Goal: Task Accomplishment & Management: Manage account settings

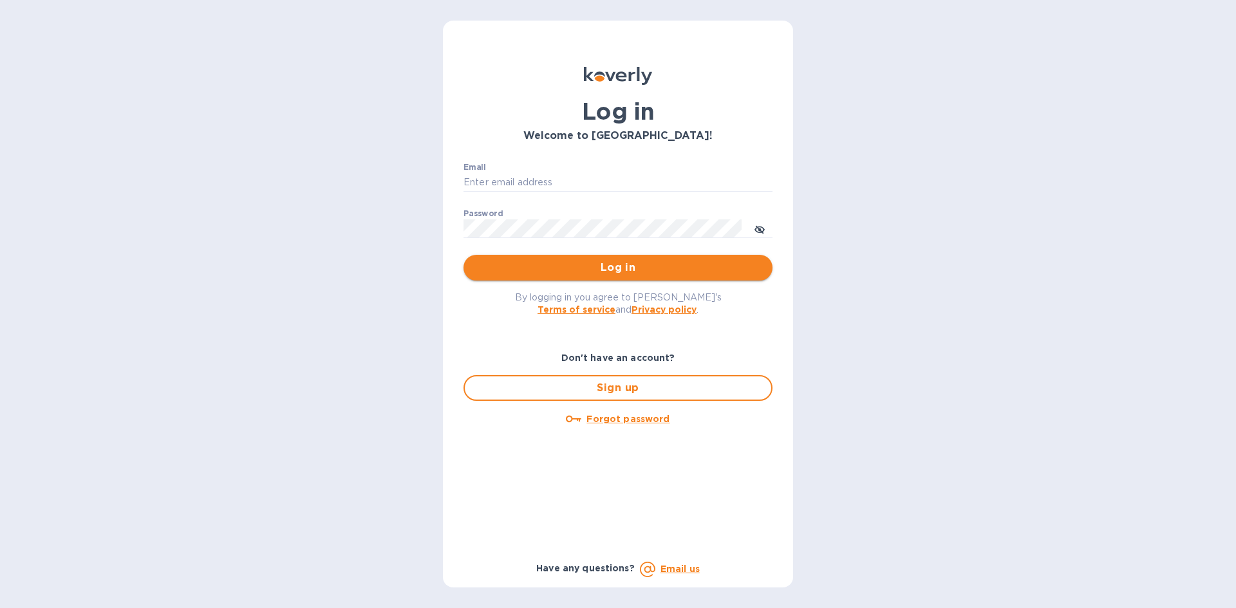
type input "[EMAIL_ADDRESS][DOMAIN_NAME]"
click at [624, 268] on span "Log in" at bounding box center [618, 267] width 288 height 15
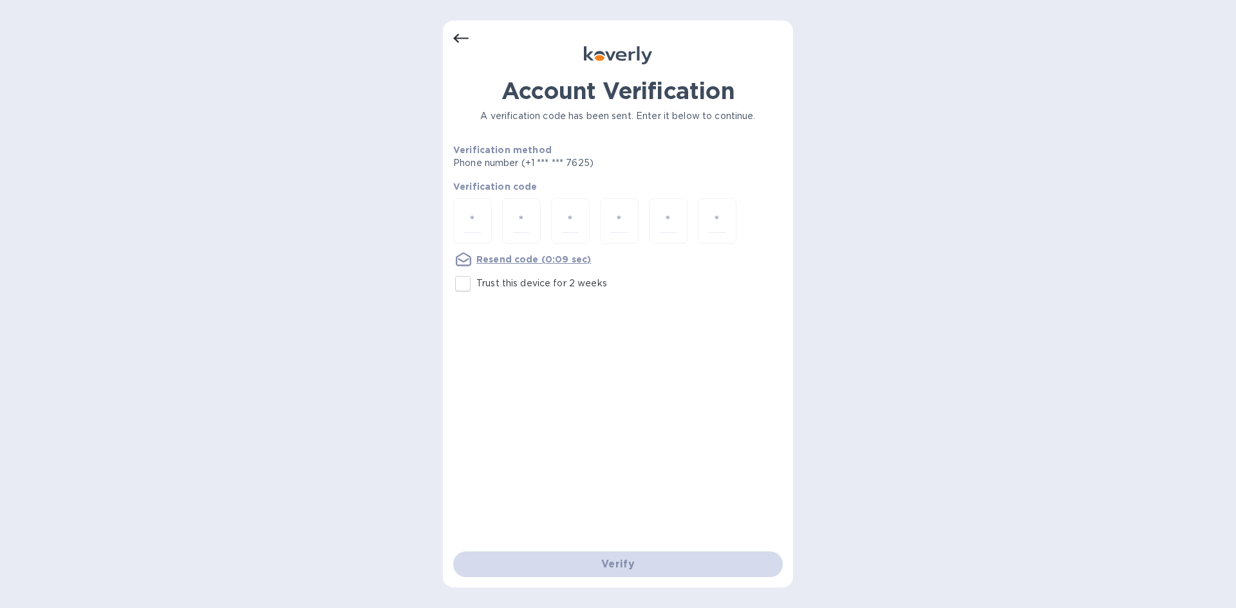
click at [459, 268] on div "Resend code (0:09 sec)" at bounding box center [522, 260] width 148 height 26
click at [461, 277] on input "Trust this device for 2 weeks" at bounding box center [462, 283] width 27 height 27
checkbox input "true"
click at [472, 214] on input "number" at bounding box center [472, 221] width 17 height 24
type input "3"
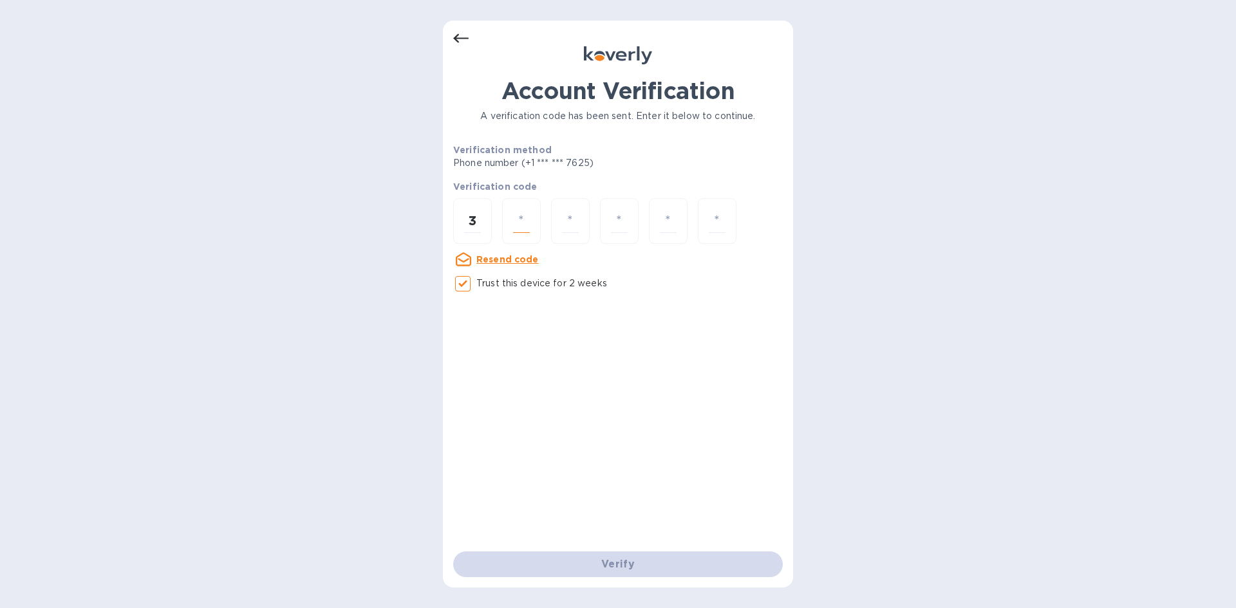
type input "5"
type input "0"
type input "9"
type input "0"
type input "3"
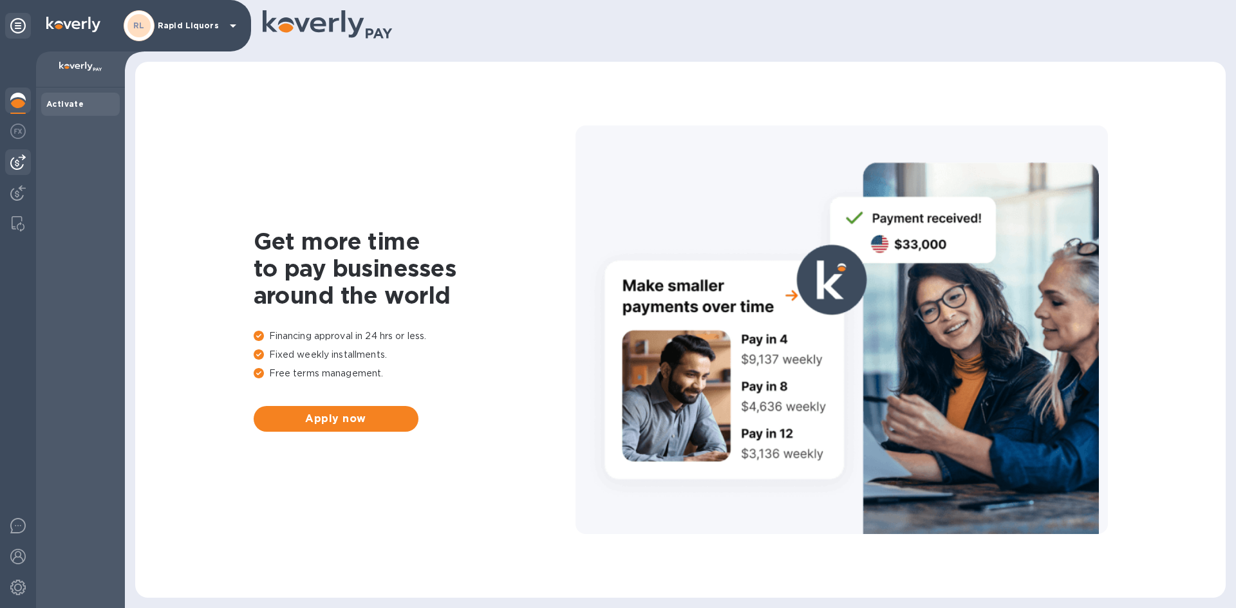
click at [18, 157] on img at bounding box center [17, 161] width 15 height 15
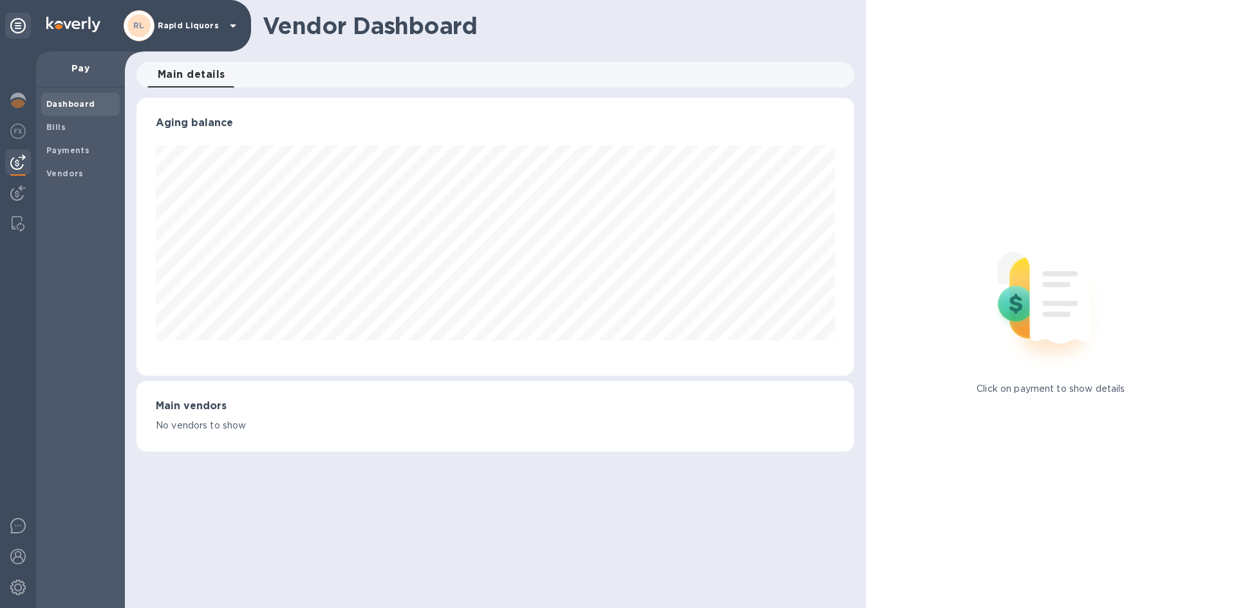
scroll to position [278, 717]
click at [54, 129] on b "Bills" at bounding box center [55, 127] width 19 height 10
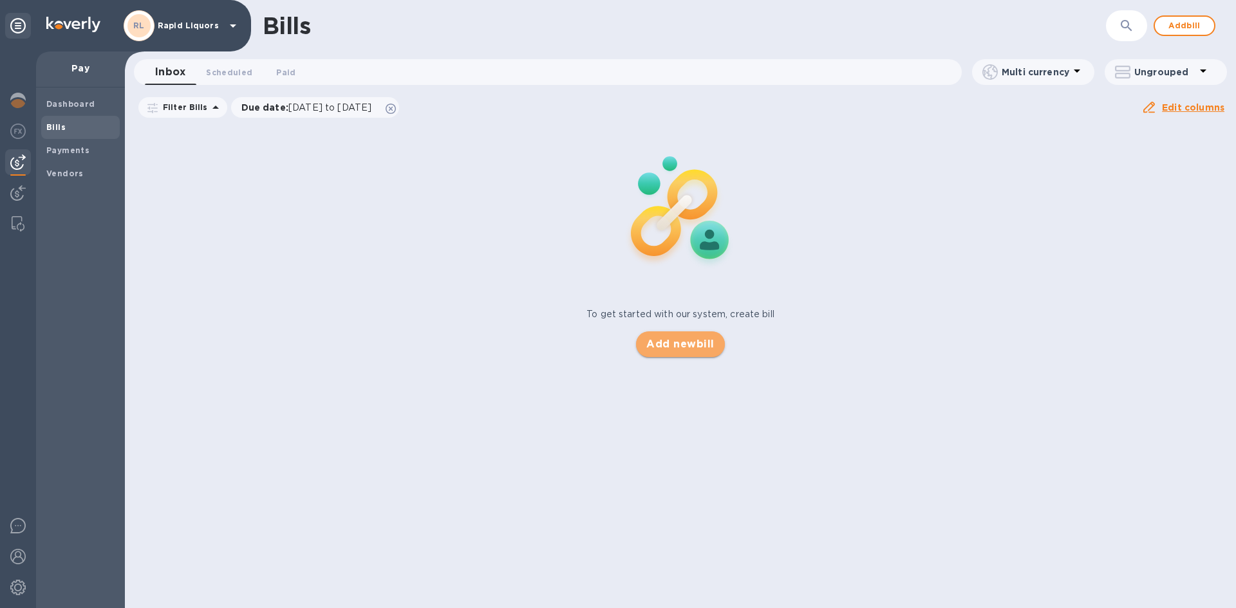
click at [637, 342] on button "Add new bill" at bounding box center [680, 344] width 88 height 26
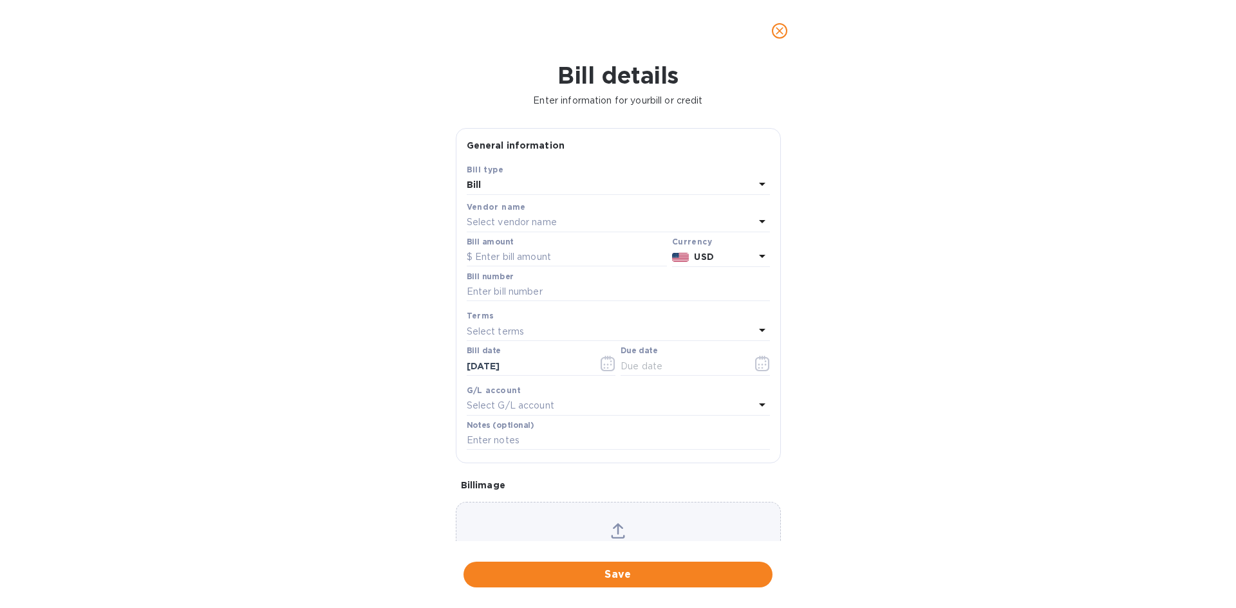
click at [501, 218] on p "Select vendor name" at bounding box center [512, 223] width 90 height 14
click at [514, 292] on p "[PERSON_NAME] & Sons" at bounding box center [613, 296] width 272 height 14
click at [501, 261] on input "text" at bounding box center [567, 257] width 200 height 19
type input "2,489.15"
click at [507, 294] on input "text" at bounding box center [618, 292] width 303 height 19
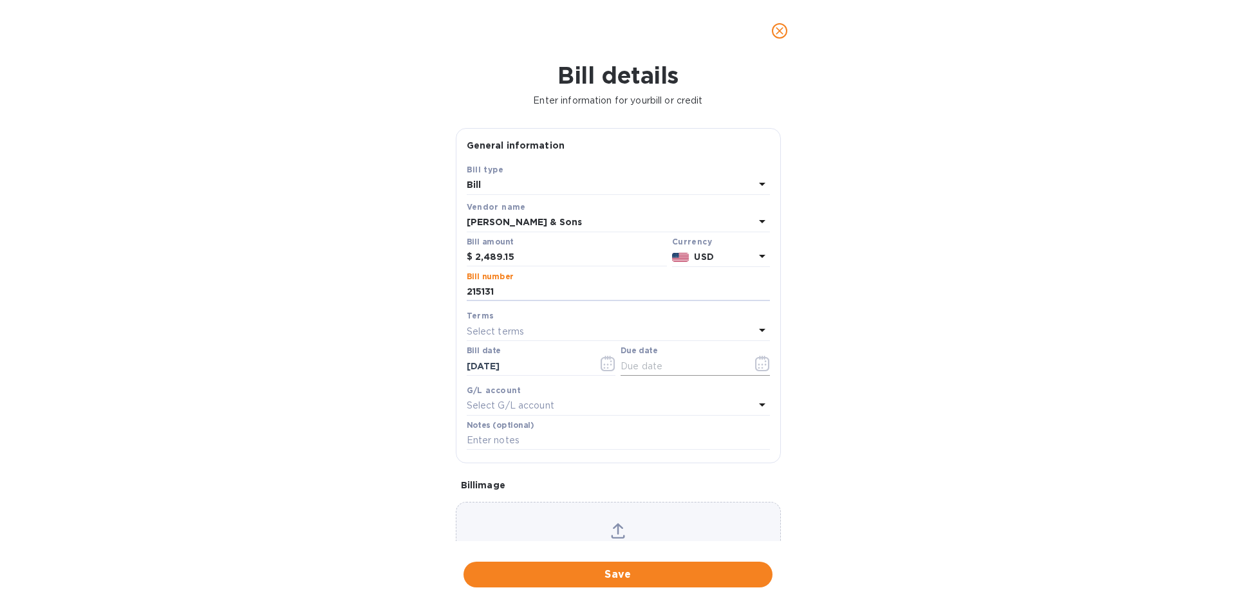
type input "215131"
click at [766, 368] on button "button" at bounding box center [762, 363] width 30 height 31
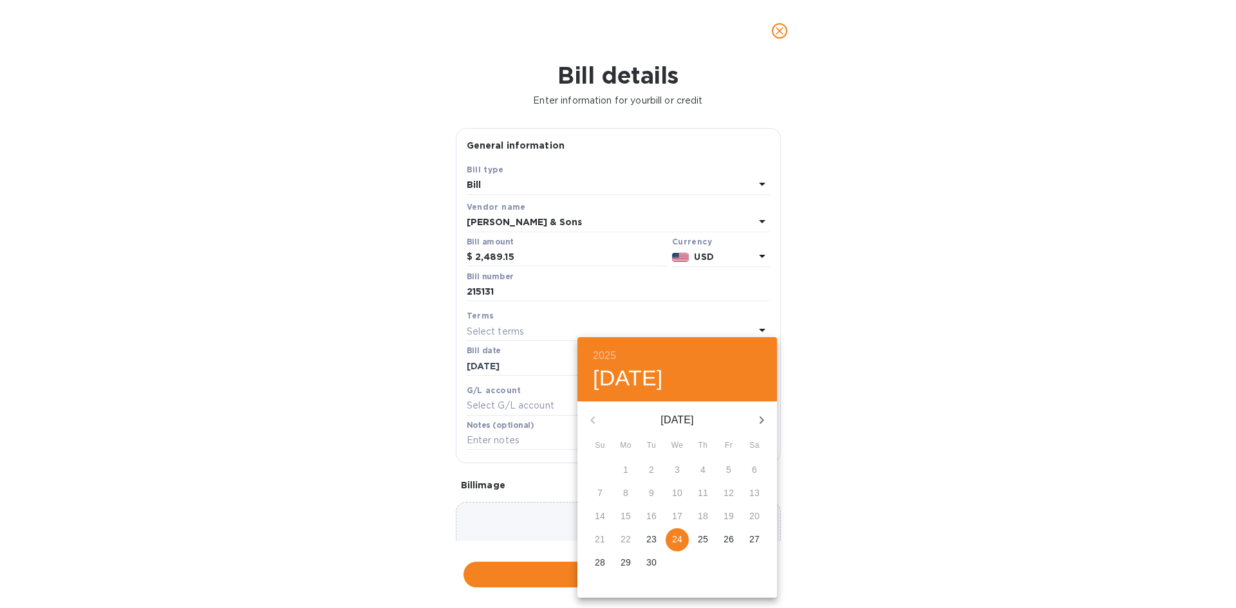
click at [676, 534] on button "24" at bounding box center [677, 539] width 23 height 23
type input "[DATE]"
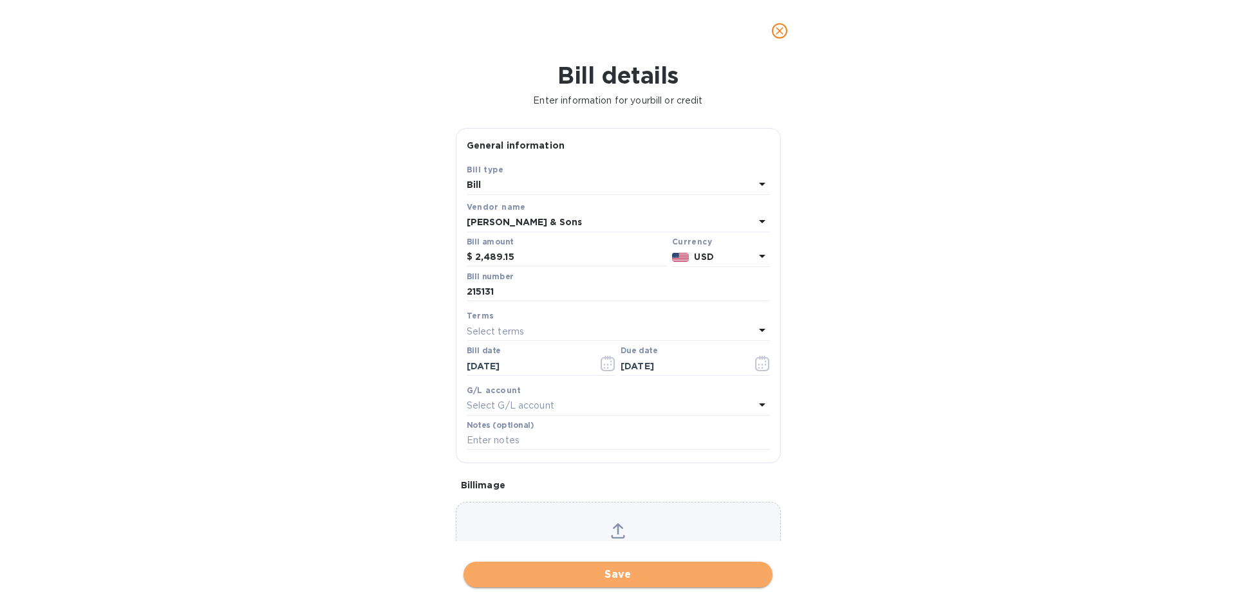
click at [642, 568] on span "Save" at bounding box center [618, 574] width 288 height 15
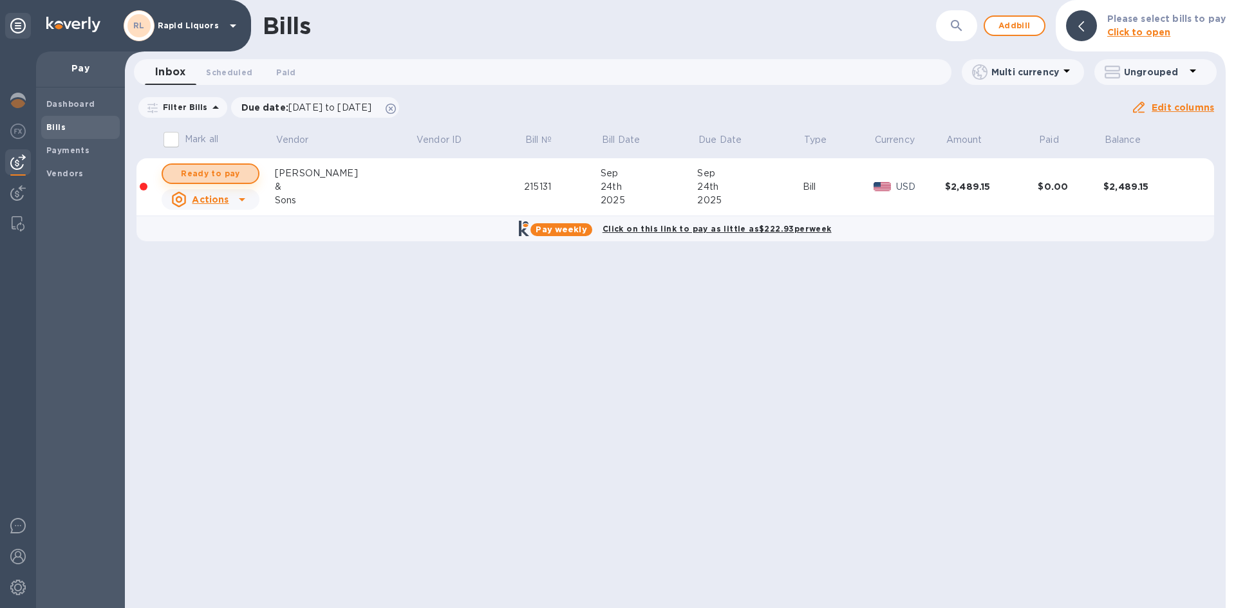
click at [218, 168] on span "Ready to pay" at bounding box center [210, 173] width 75 height 15
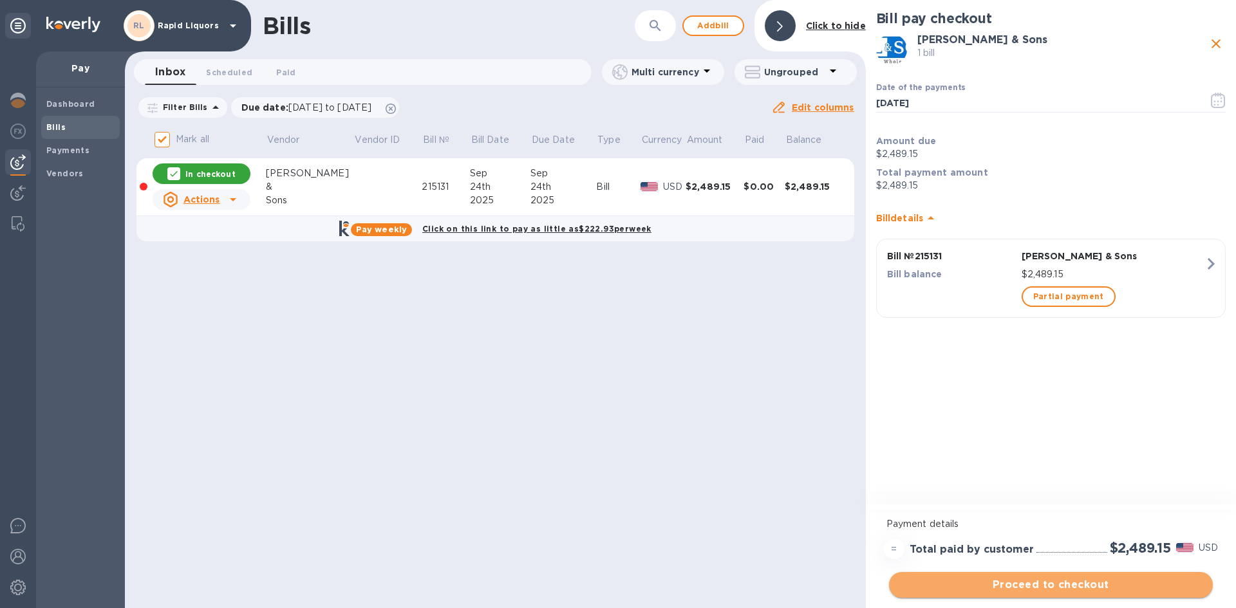
click at [1112, 577] on span "Proceed to checkout" at bounding box center [1050, 584] width 303 height 15
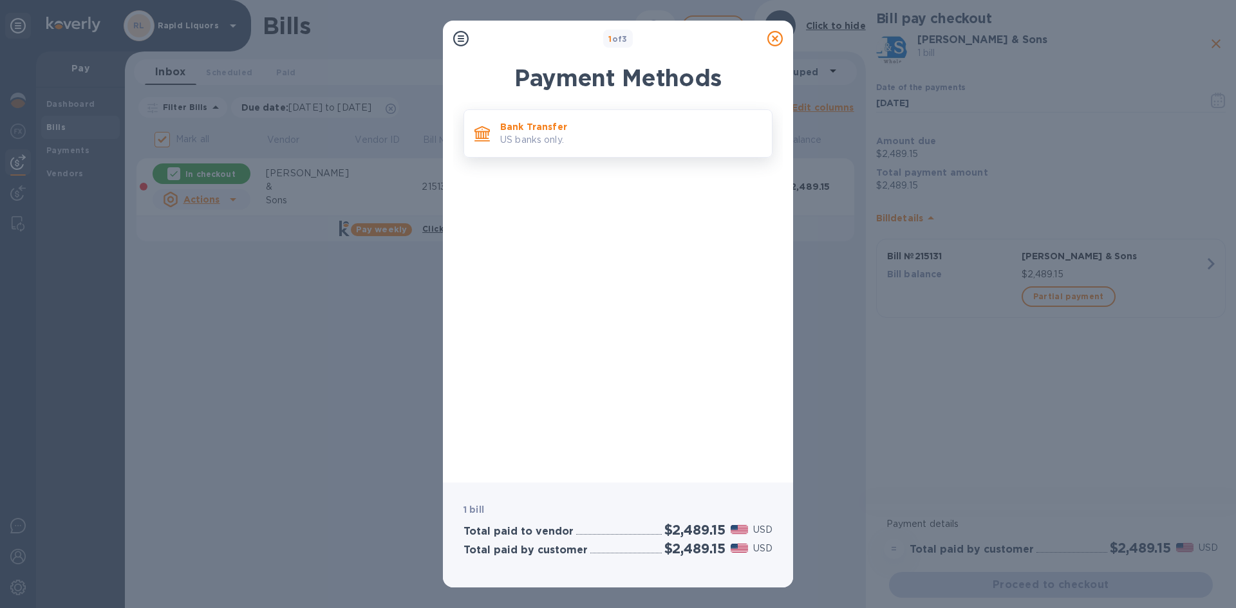
click at [564, 138] on p "US banks only." at bounding box center [630, 140] width 261 height 14
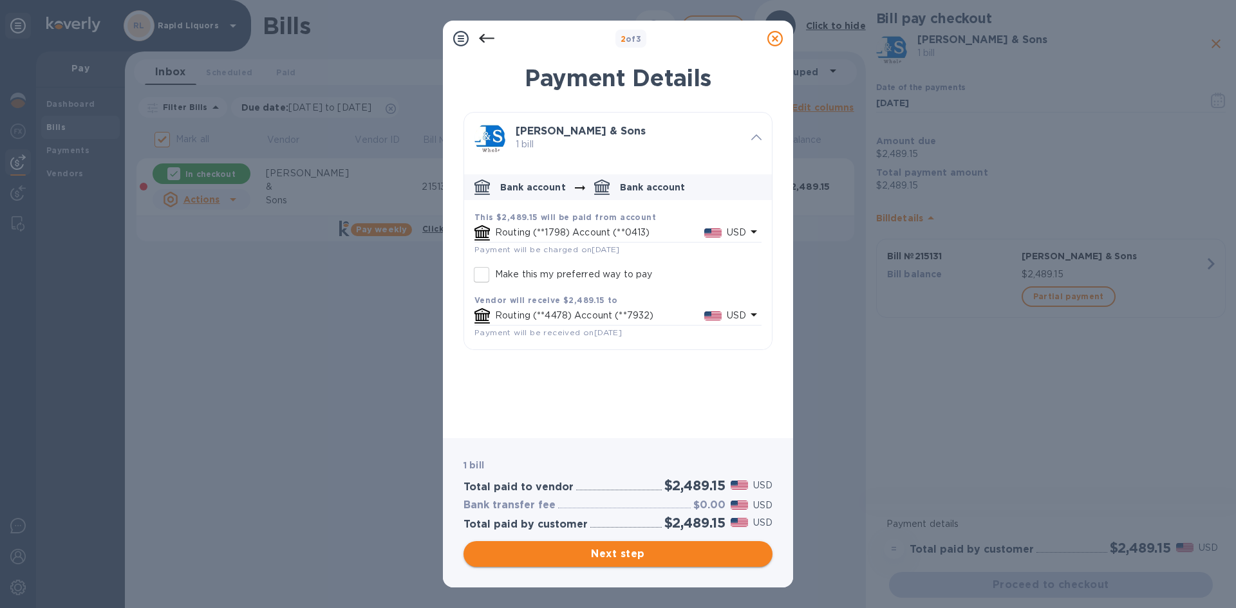
click at [646, 545] on button "Next step" at bounding box center [617, 554] width 309 height 26
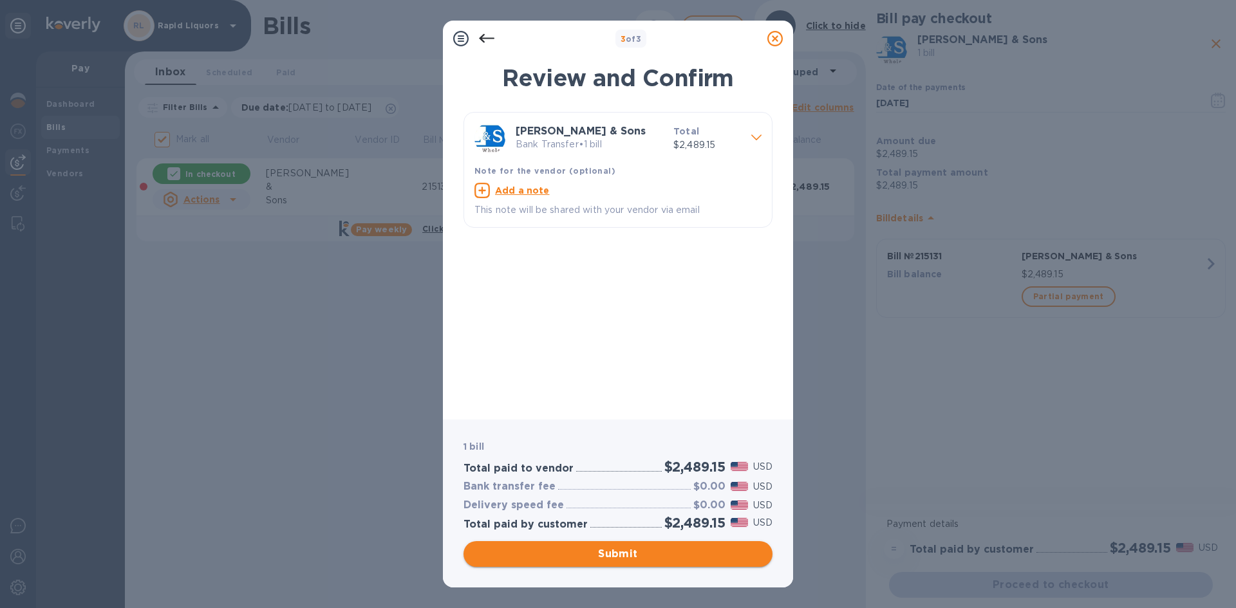
click at [640, 560] on span "Submit" at bounding box center [618, 553] width 288 height 15
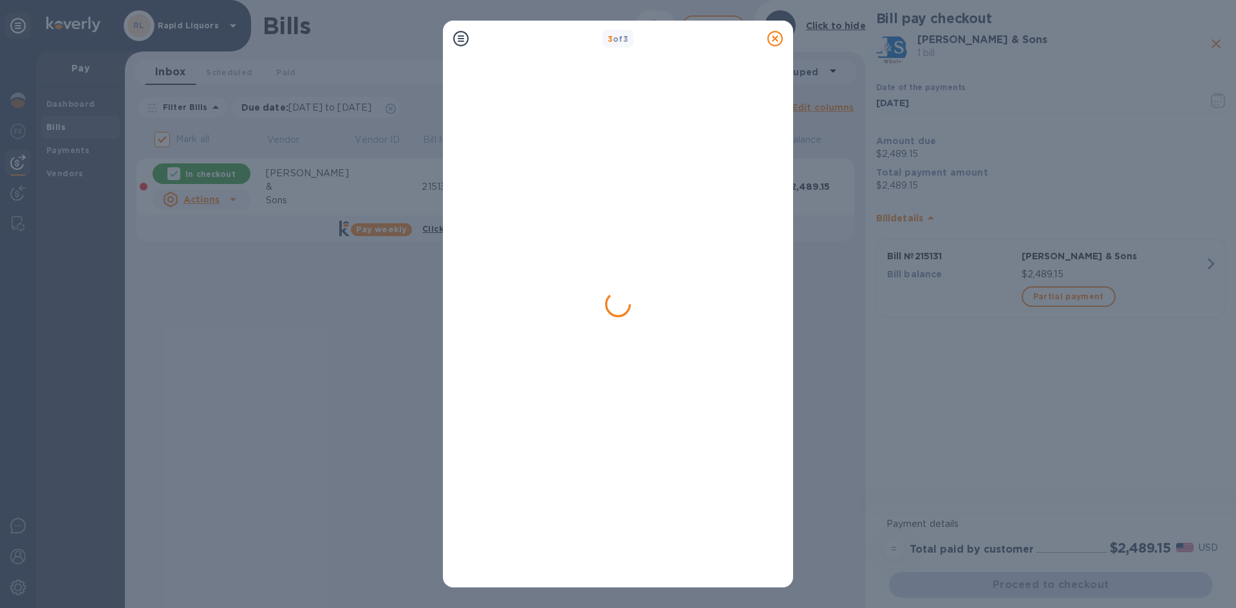
checkbox input "false"
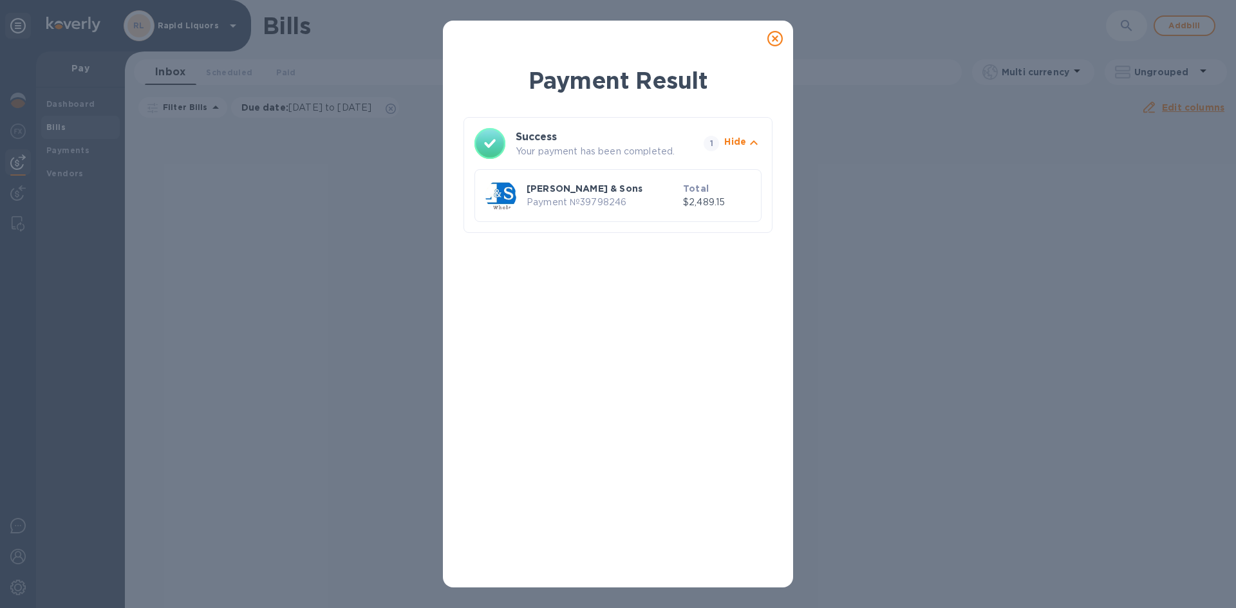
click at [778, 35] on icon at bounding box center [774, 38] width 15 height 15
